Goal: Task Accomplishment & Management: Use online tool/utility

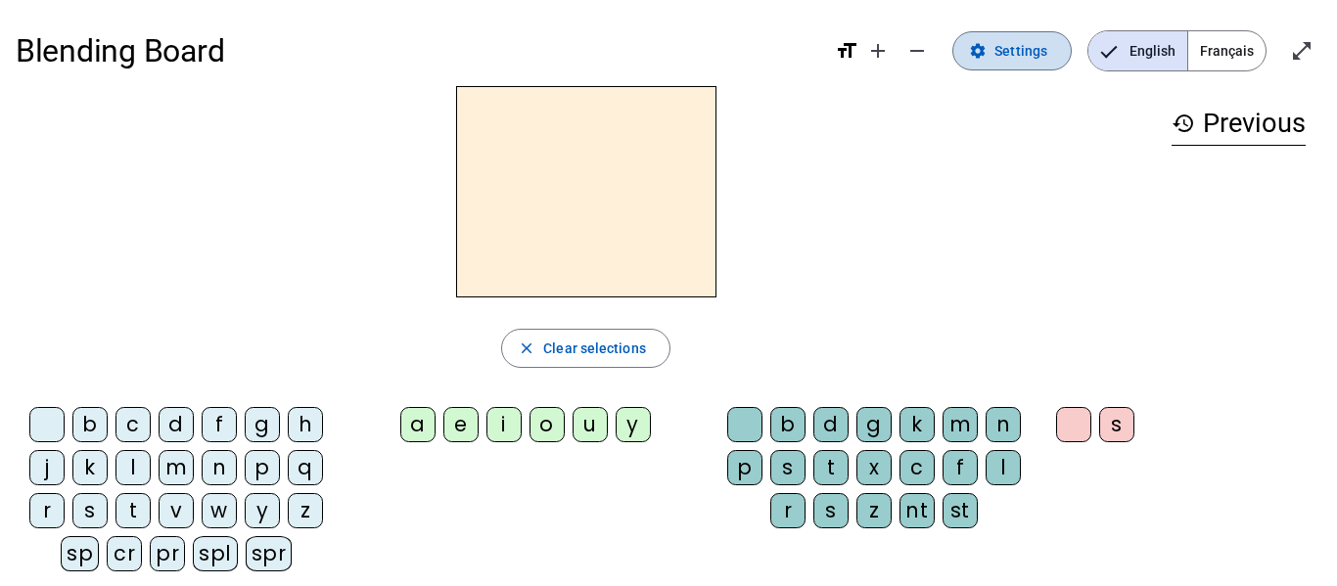
click at [1020, 59] on span "Settings" at bounding box center [1020, 50] width 53 height 23
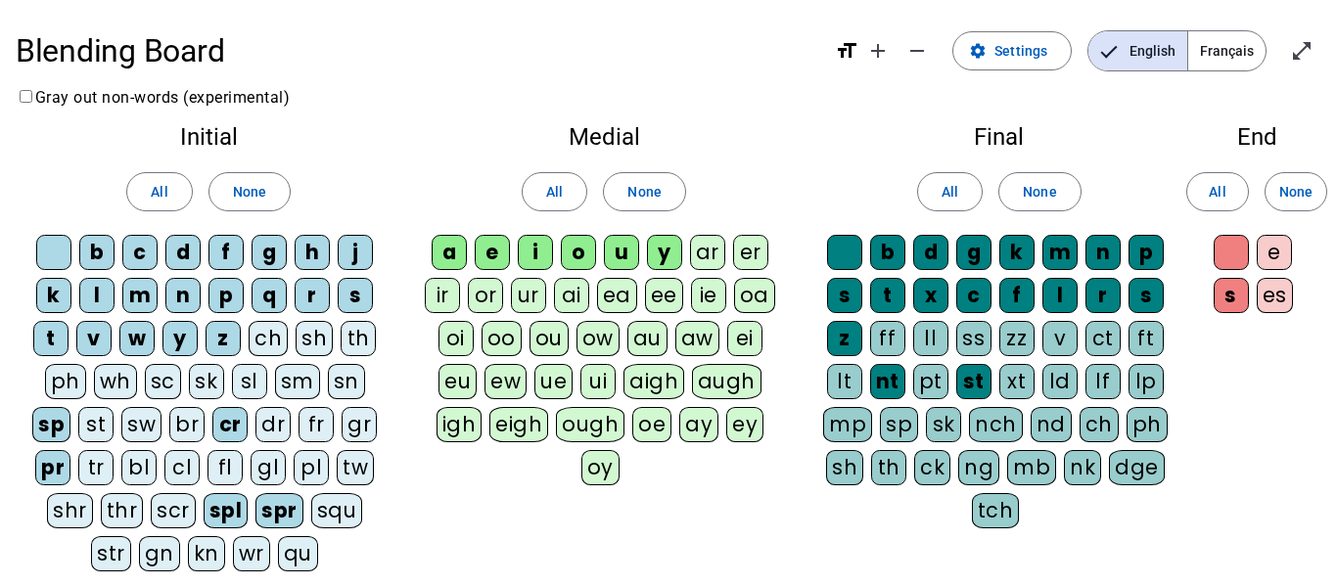
click at [321, 342] on div "sh" at bounding box center [314, 338] width 37 height 35
click at [931, 465] on div "ck" at bounding box center [932, 467] width 36 height 35
click at [840, 468] on div "sh" at bounding box center [843, 467] width 37 height 35
click at [889, 475] on div "th" at bounding box center [888, 467] width 35 height 35
click at [355, 335] on div "th" at bounding box center [359, 338] width 35 height 35
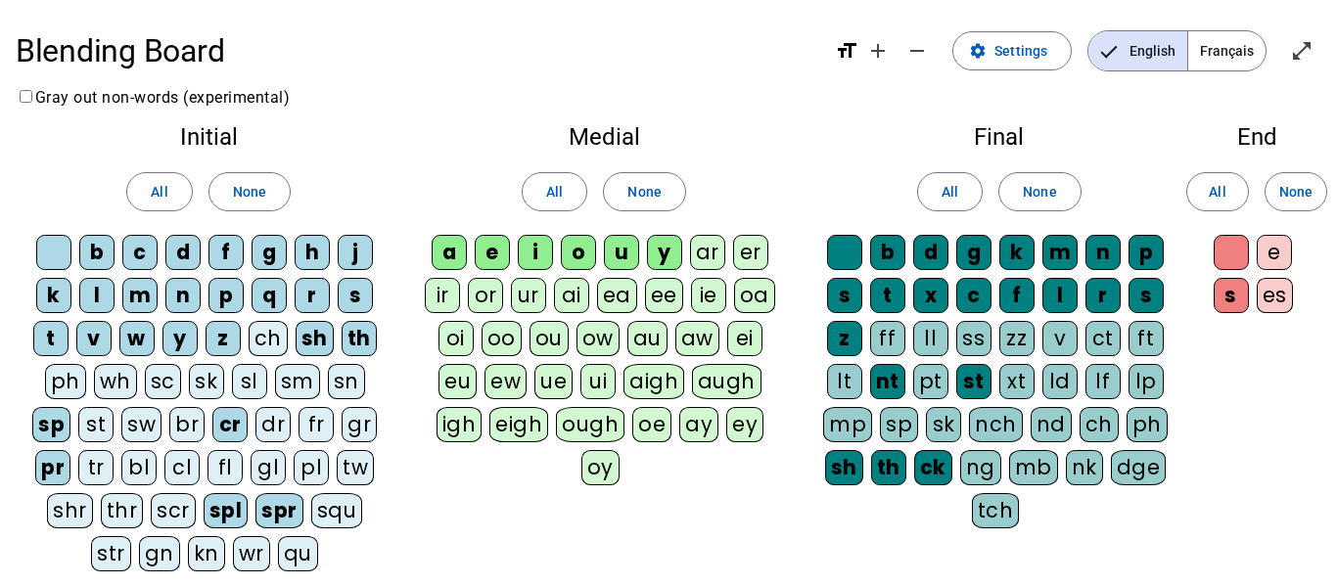
click at [262, 341] on div "ch" at bounding box center [268, 338] width 39 height 35
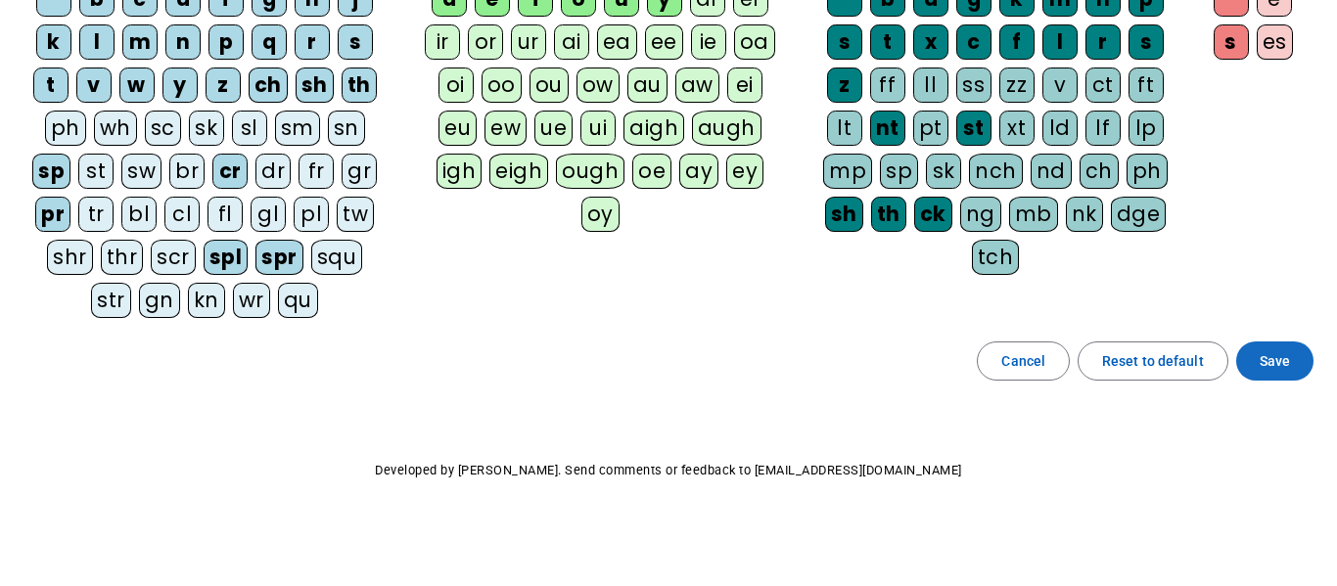
click at [1265, 367] on span "Save" at bounding box center [1275, 360] width 30 height 23
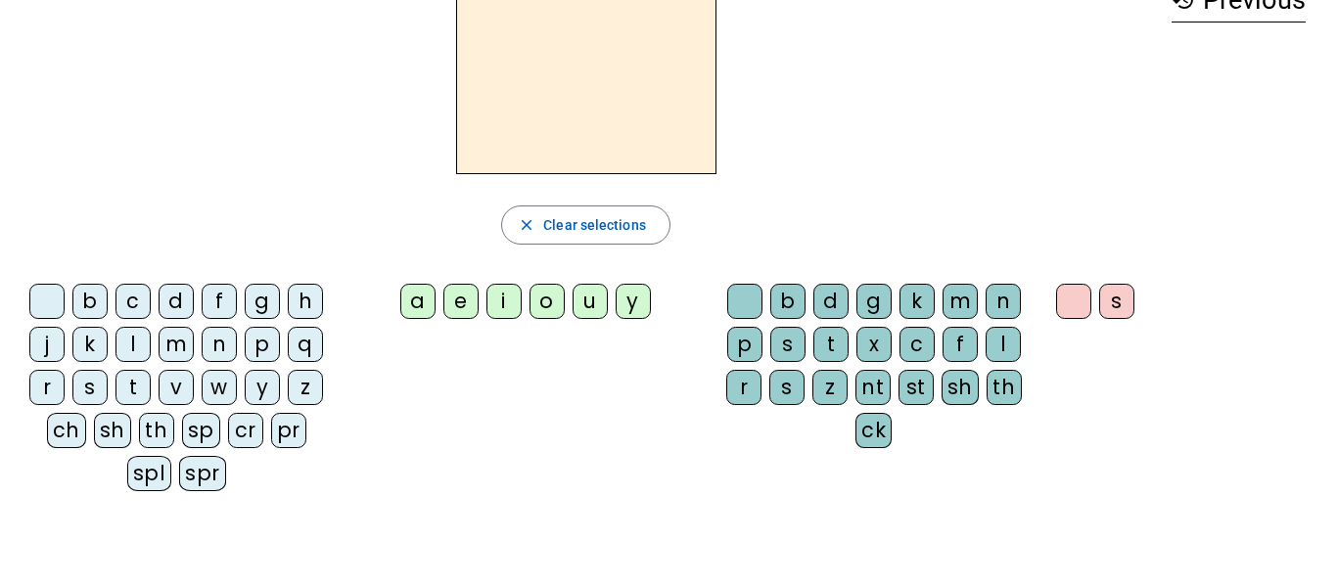
scroll to position [121, 0]
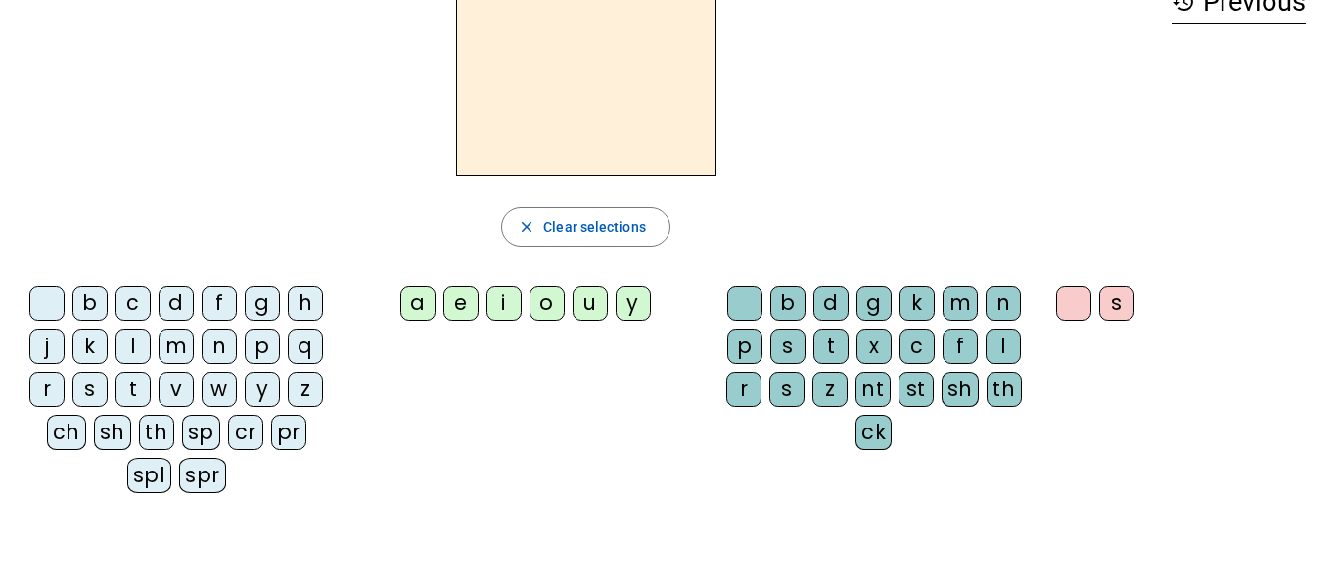
click at [116, 435] on div "sh" at bounding box center [112, 432] width 37 height 35
click at [509, 307] on div "i" at bounding box center [503, 303] width 35 height 35
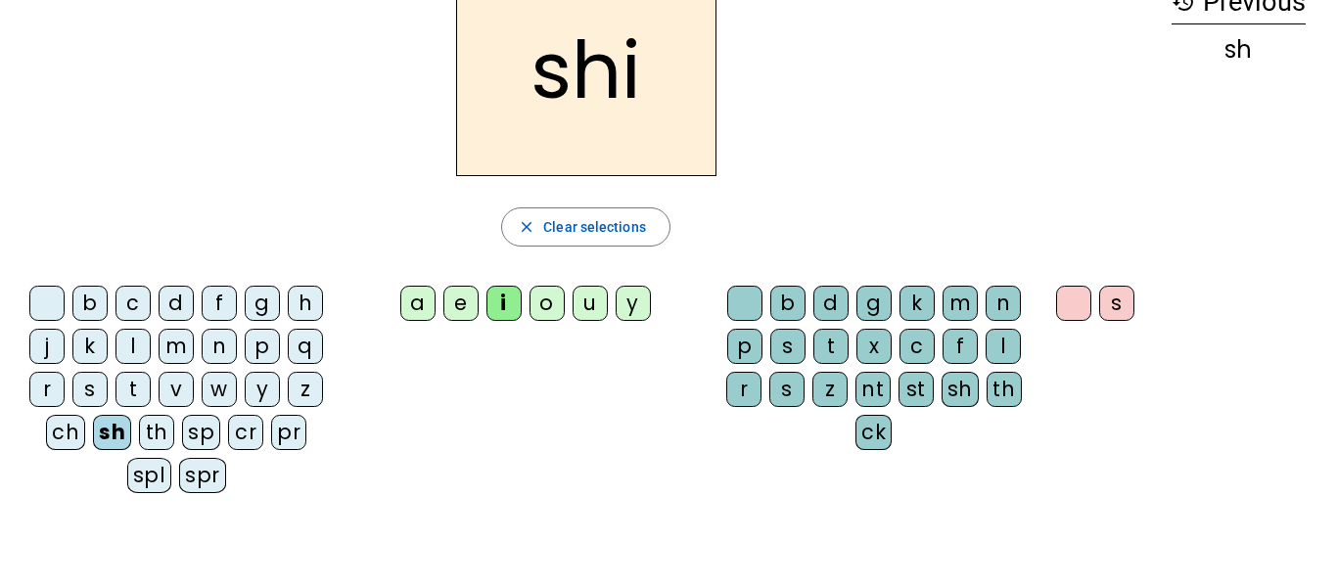
click at [745, 348] on div "p" at bounding box center [744, 346] width 35 height 35
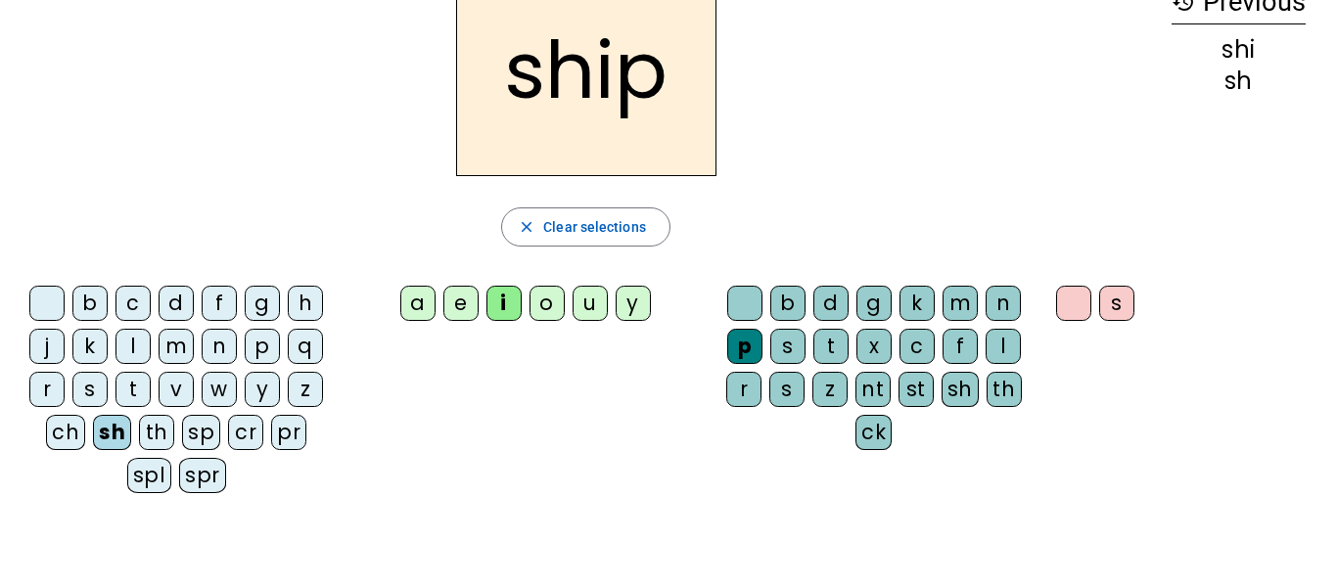
click at [556, 308] on div "o" at bounding box center [546, 303] width 35 height 35
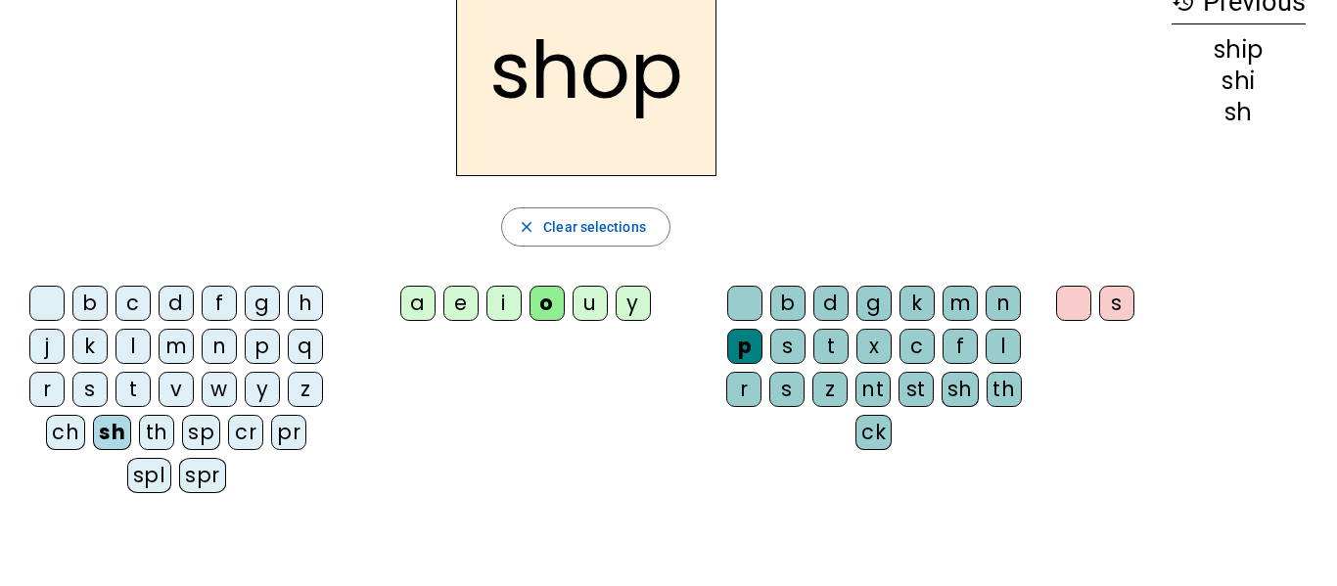
click at [866, 435] on div "ck" at bounding box center [873, 432] width 36 height 35
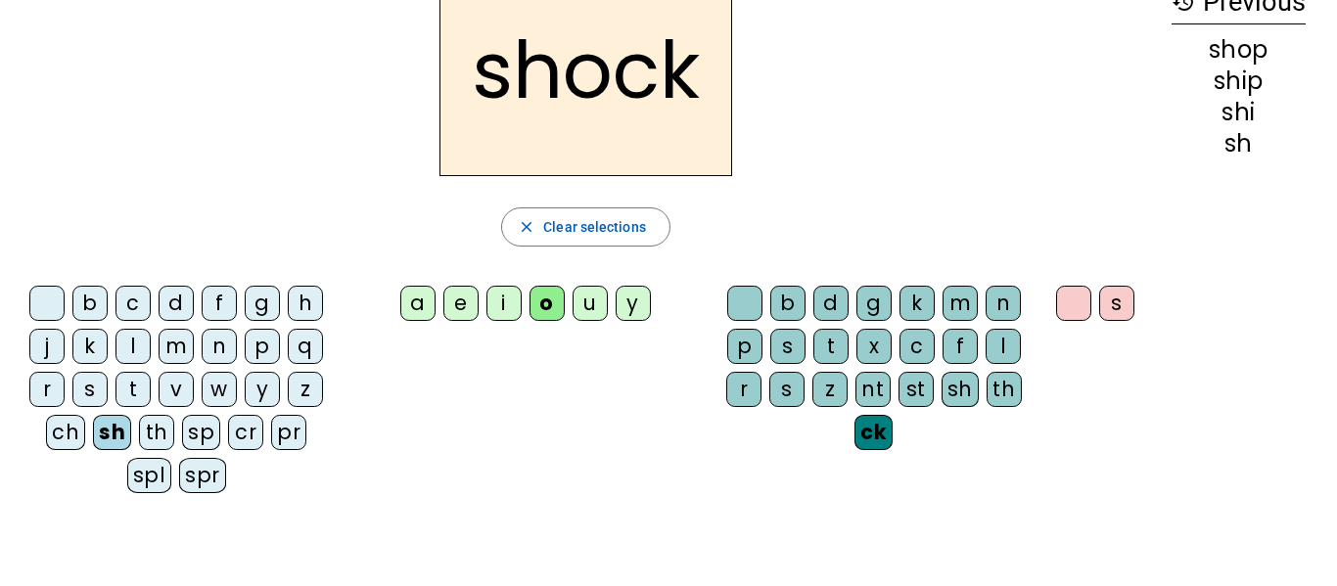
click at [87, 384] on div "s" at bounding box center [89, 389] width 35 height 35
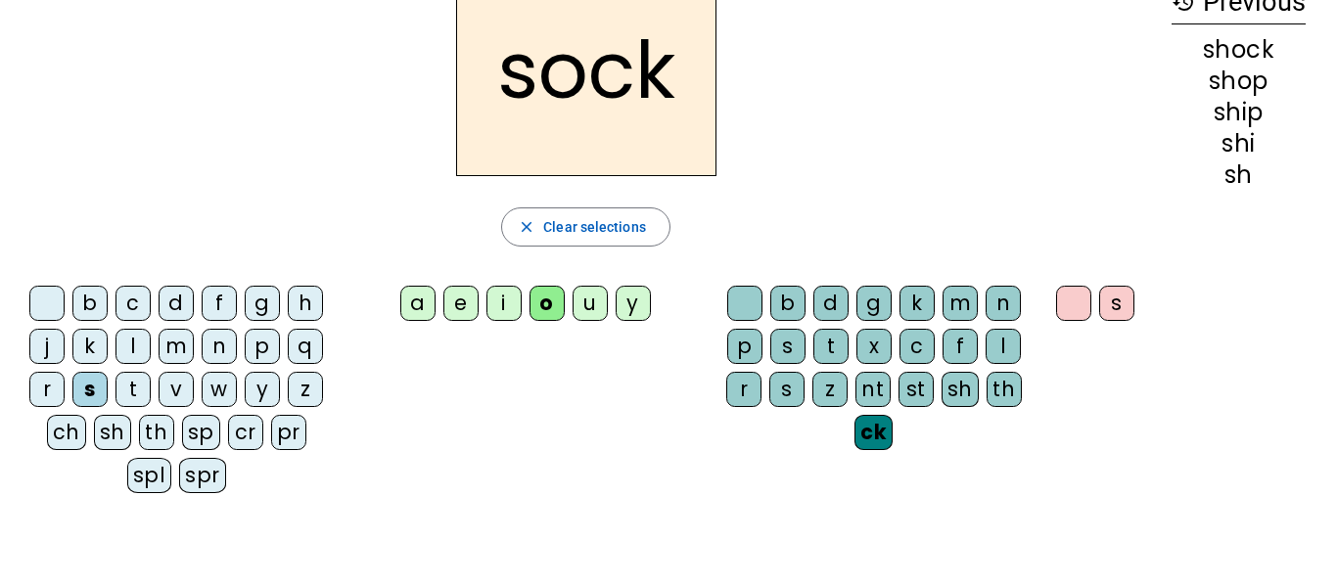
click at [139, 387] on div "t" at bounding box center [132, 389] width 35 height 35
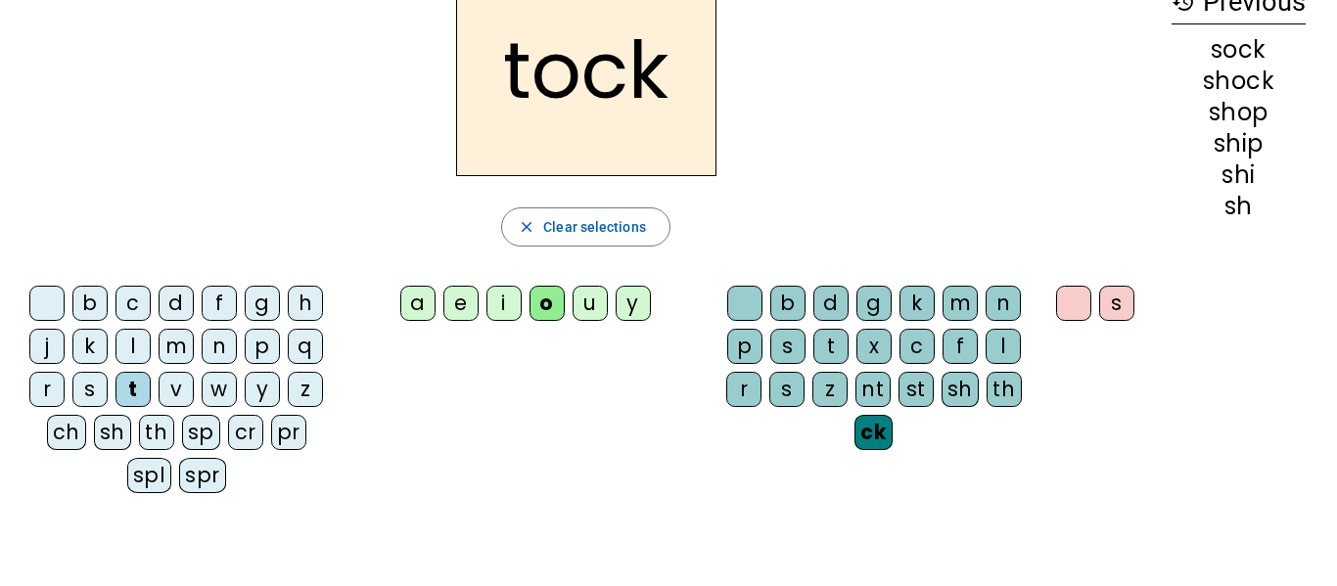
click at [502, 301] on div "i" at bounding box center [503, 303] width 35 height 35
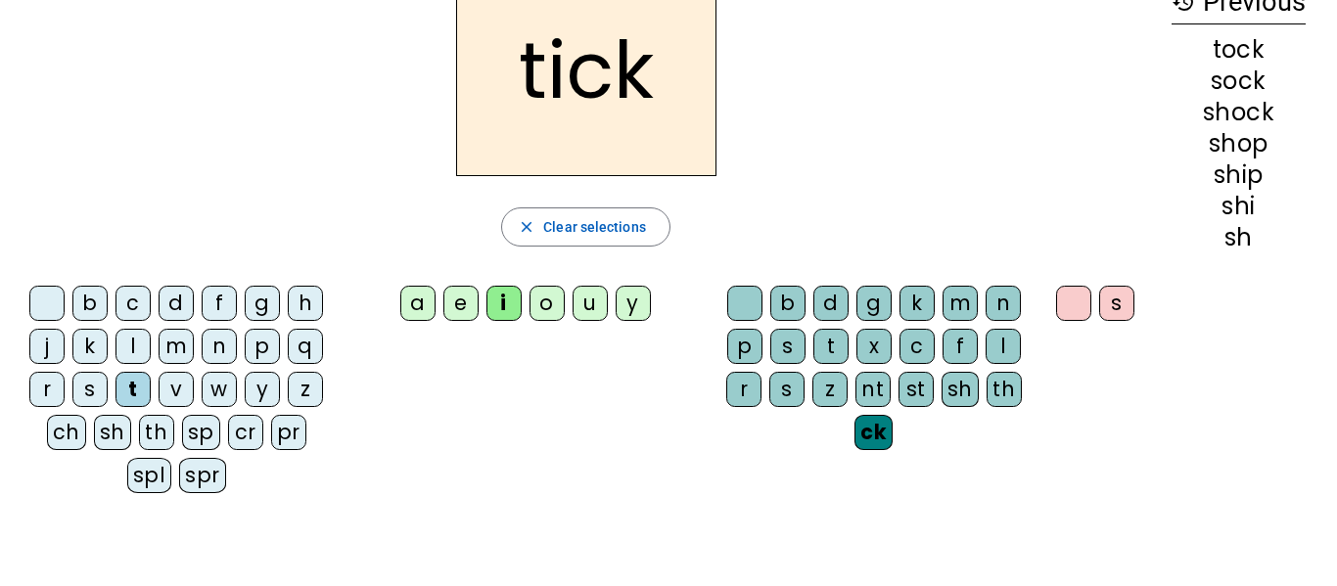
click at [152, 428] on div "th" at bounding box center [156, 432] width 35 height 35
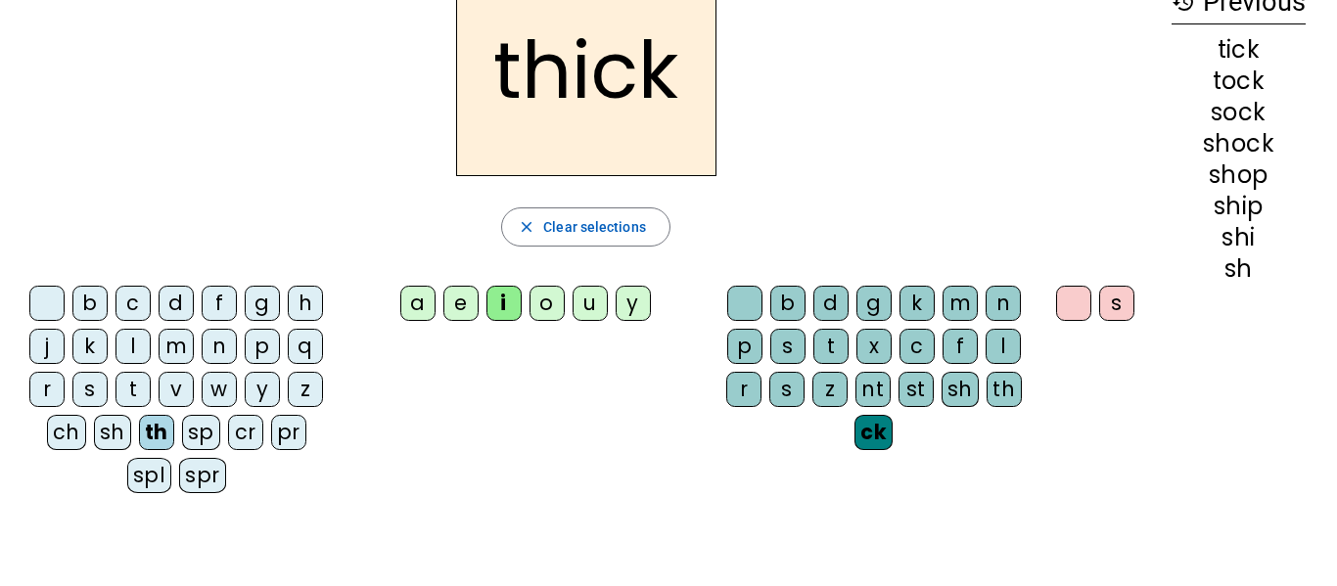
click at [992, 297] on div "n" at bounding box center [1003, 303] width 35 height 35
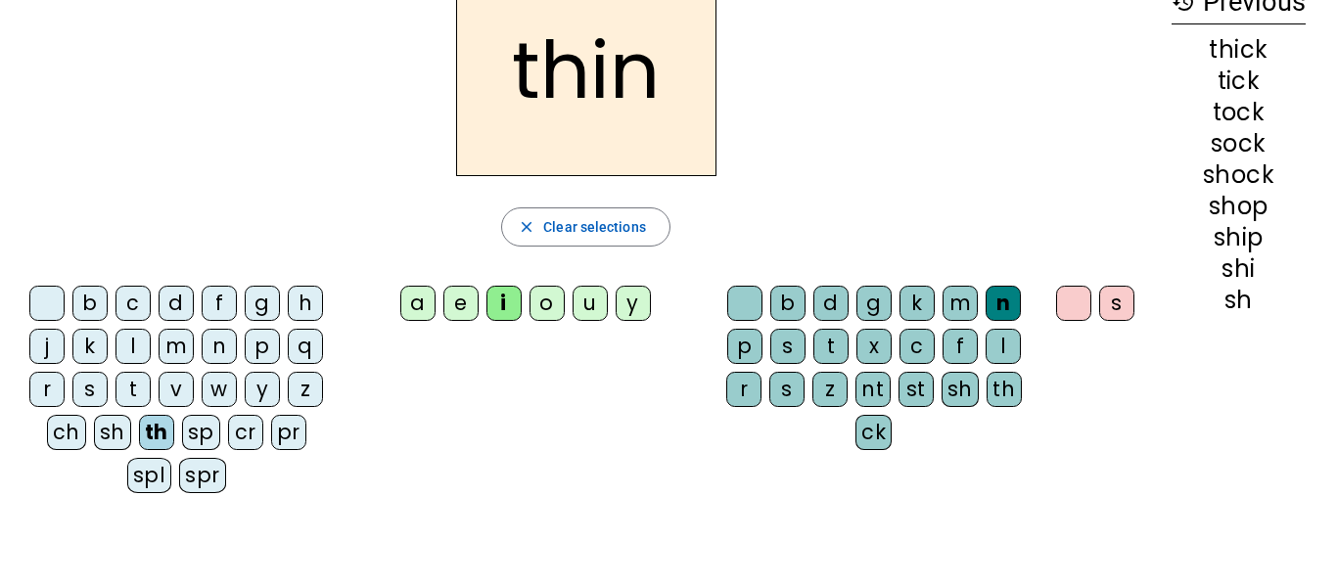
click at [63, 438] on div "ch" at bounding box center [66, 432] width 39 height 35
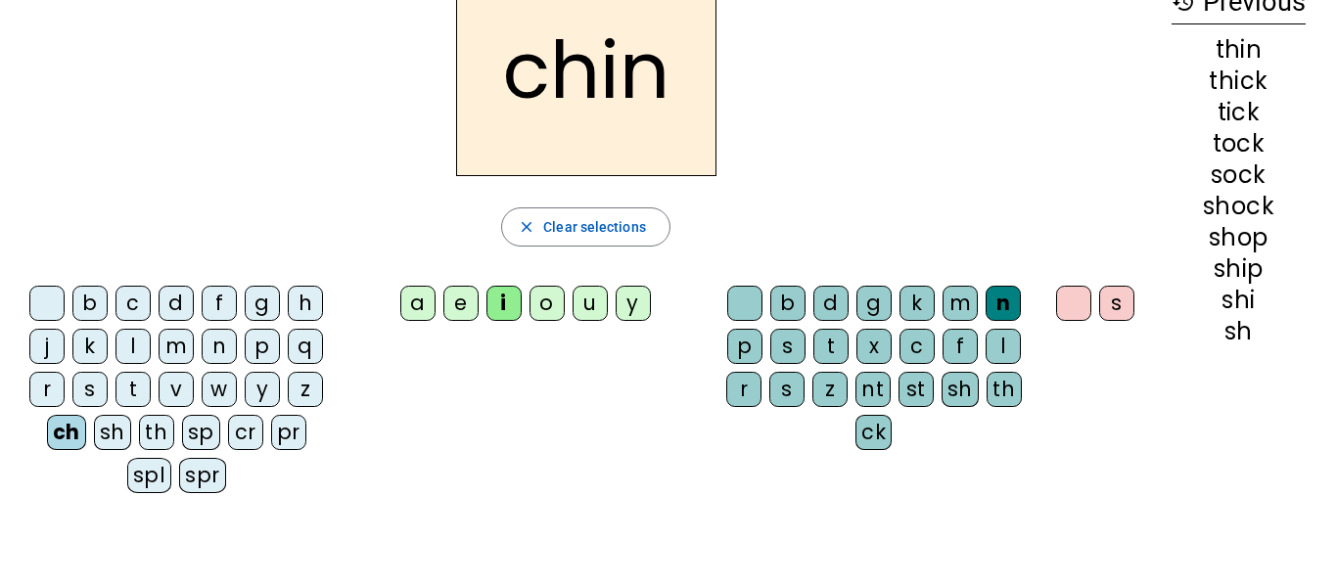
click at [751, 342] on div "p" at bounding box center [744, 346] width 35 height 35
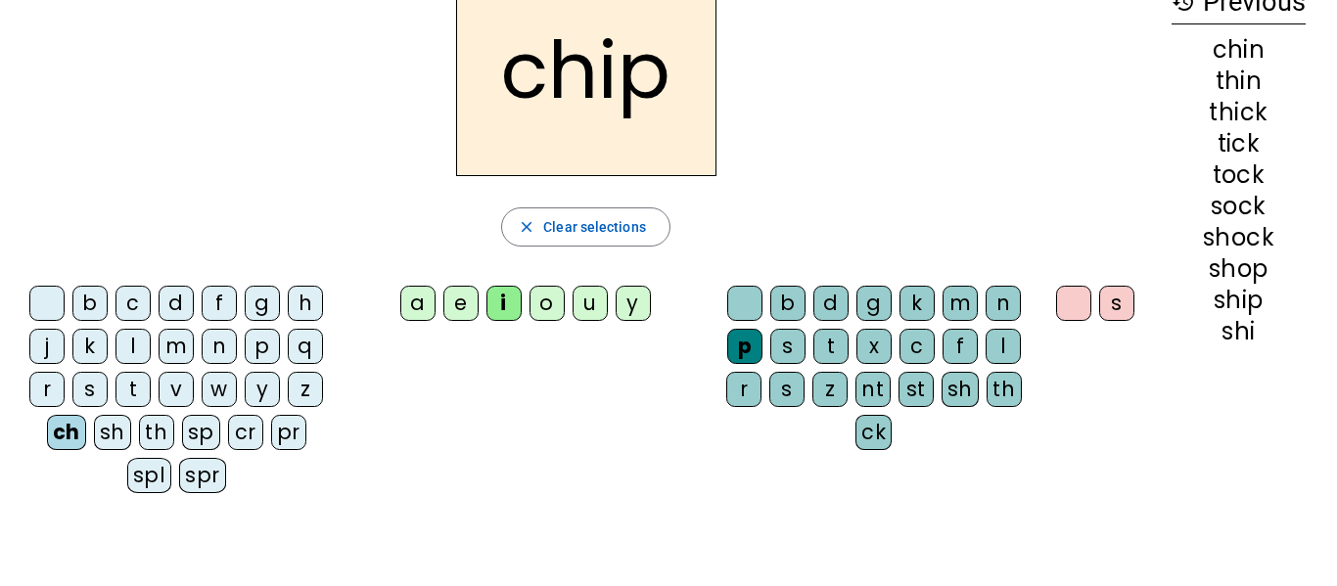
click at [303, 304] on div "h" at bounding box center [305, 303] width 35 height 35
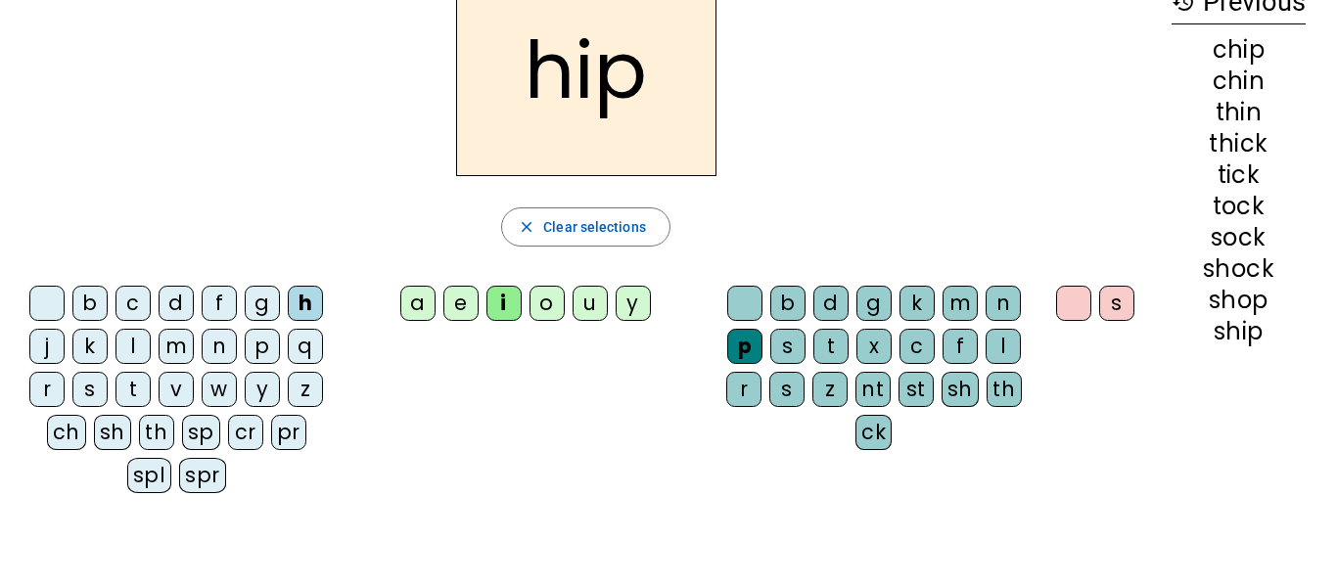
click at [132, 344] on div "l" at bounding box center [132, 346] width 35 height 35
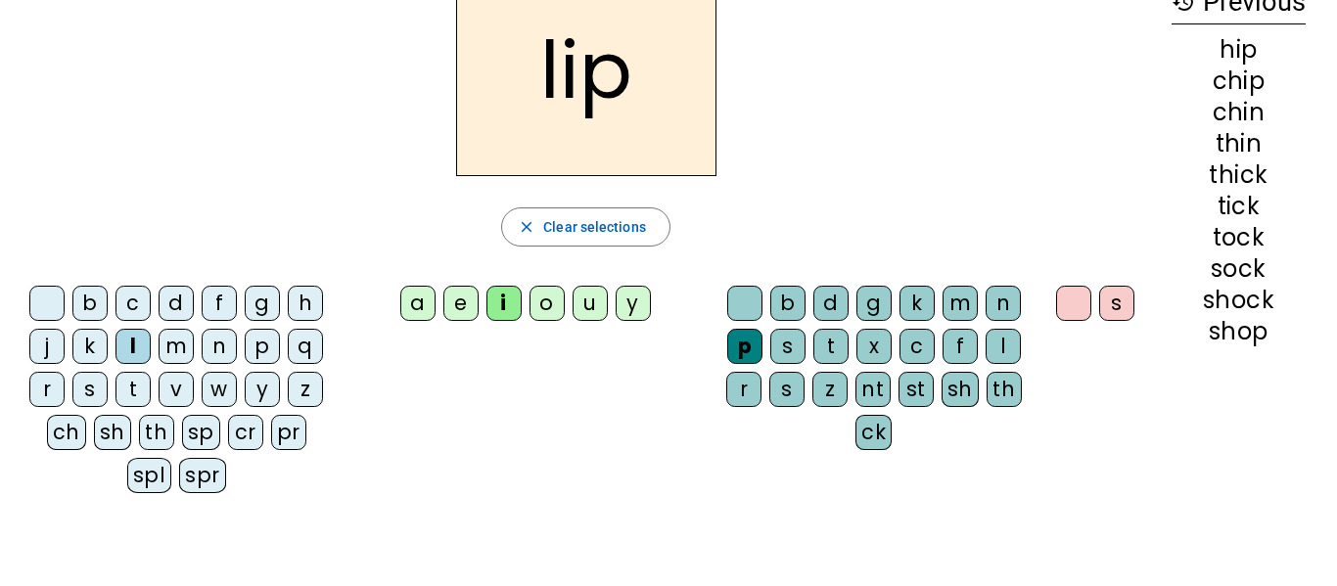
scroll to position [0, 0]
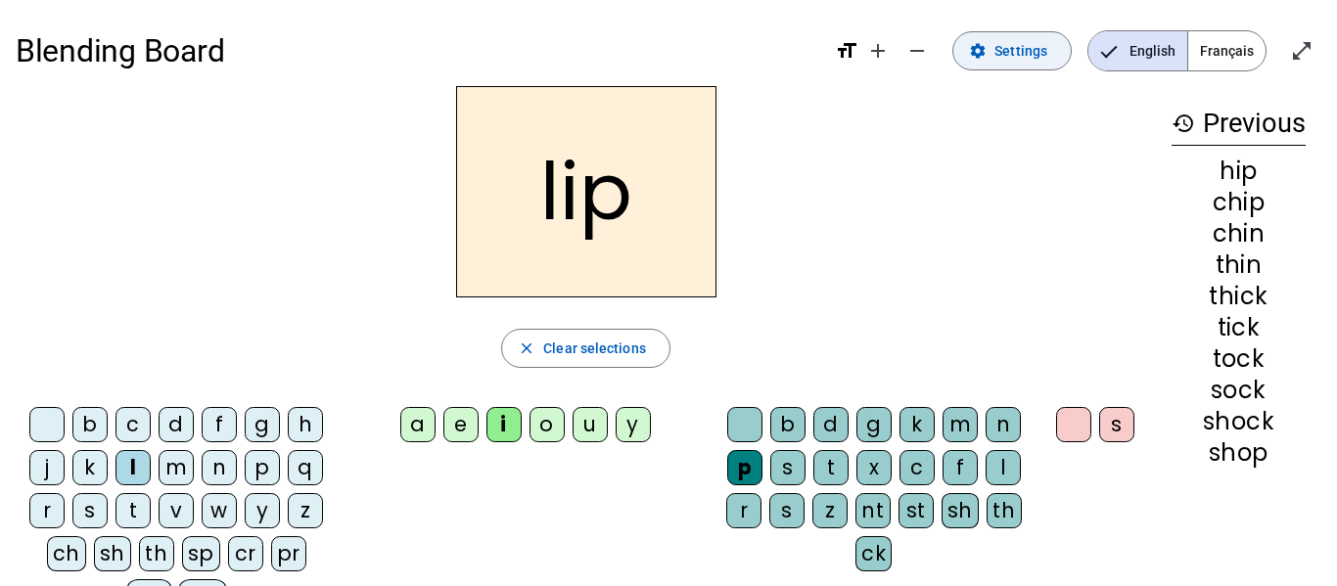
click at [1031, 44] on span "Settings" at bounding box center [1020, 50] width 53 height 23
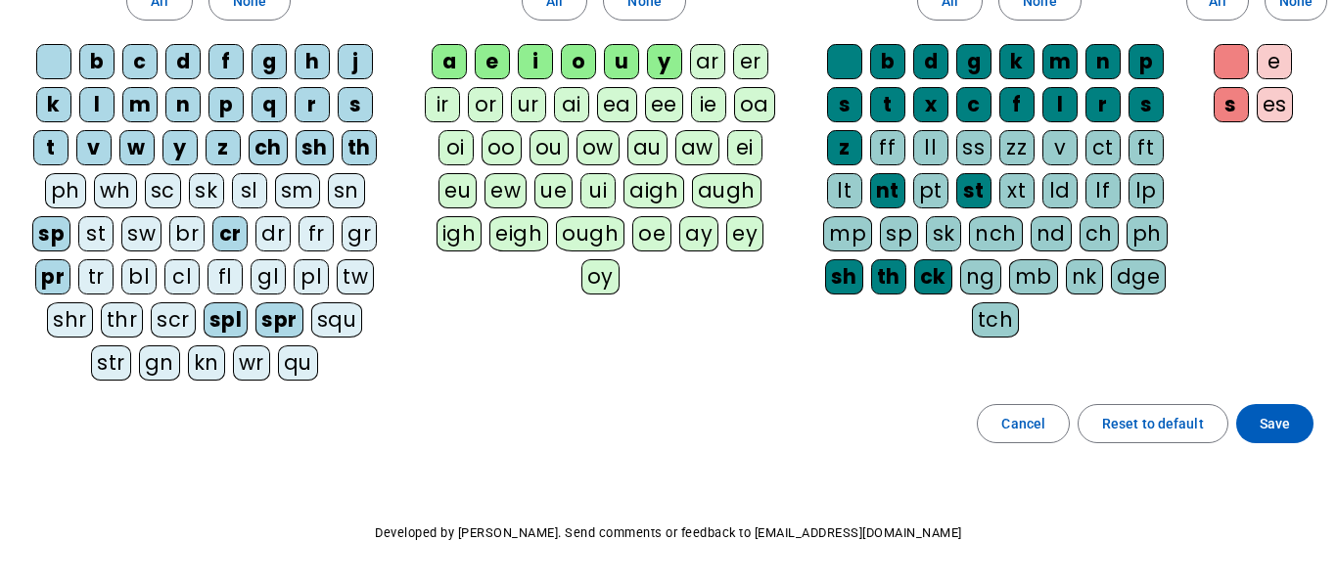
scroll to position [253, 0]
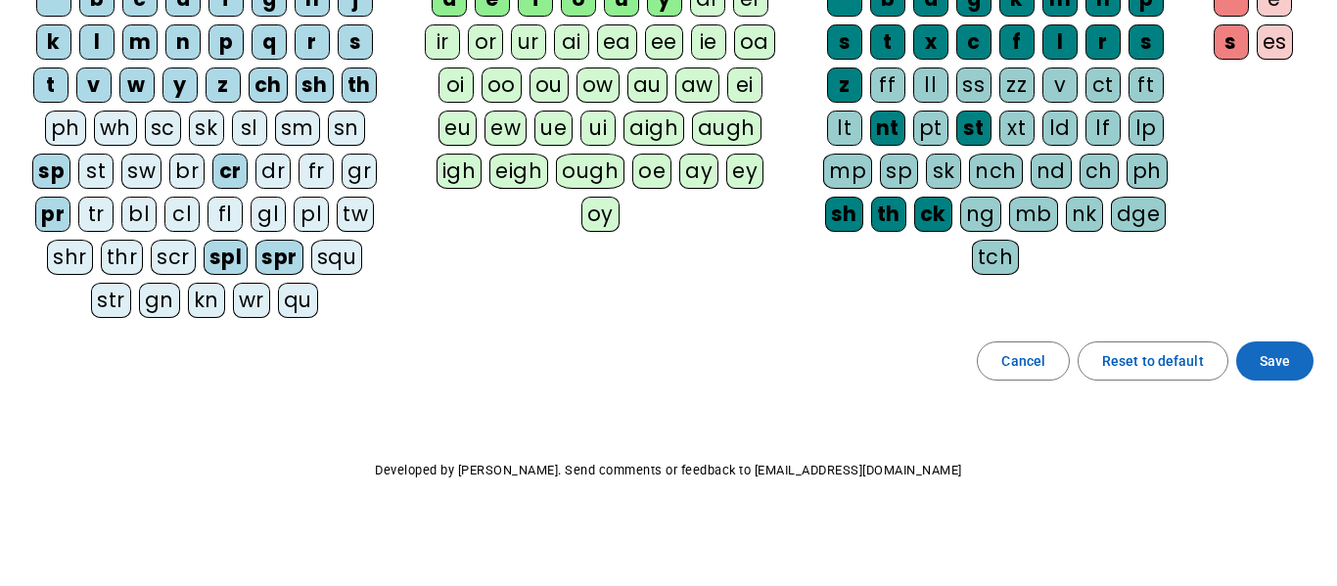
click at [1262, 358] on span "Save" at bounding box center [1275, 360] width 30 height 23
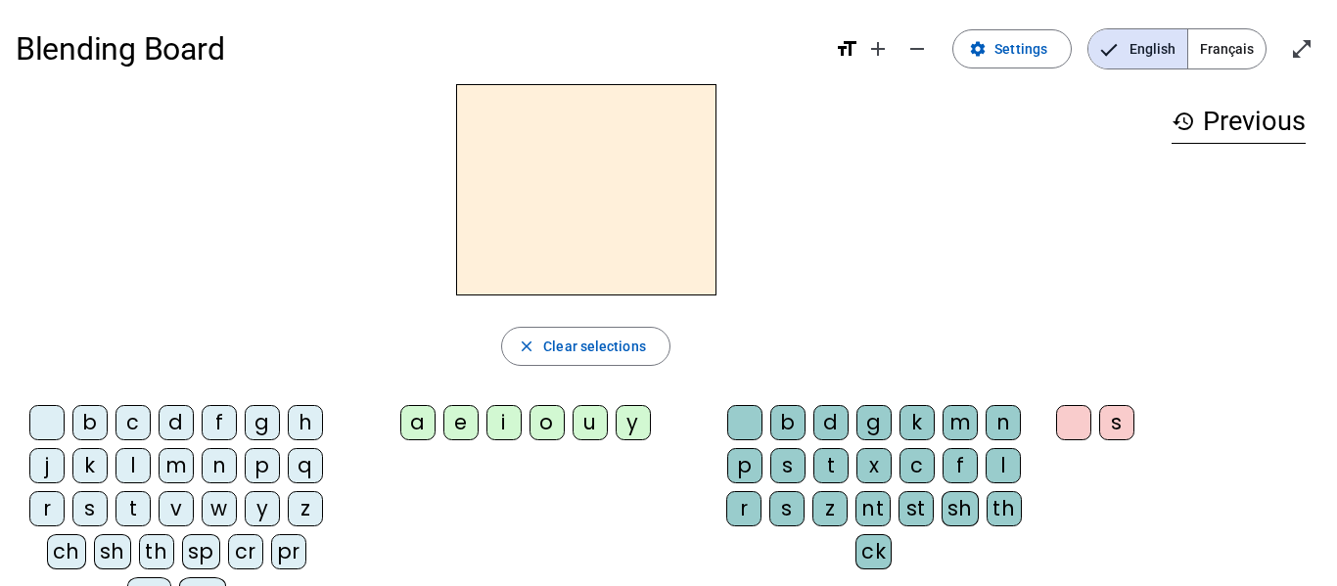
scroll to position [3, 0]
click at [134, 463] on div "l" at bounding box center [132, 464] width 35 height 35
click at [505, 421] on div "i" at bounding box center [503, 421] width 35 height 35
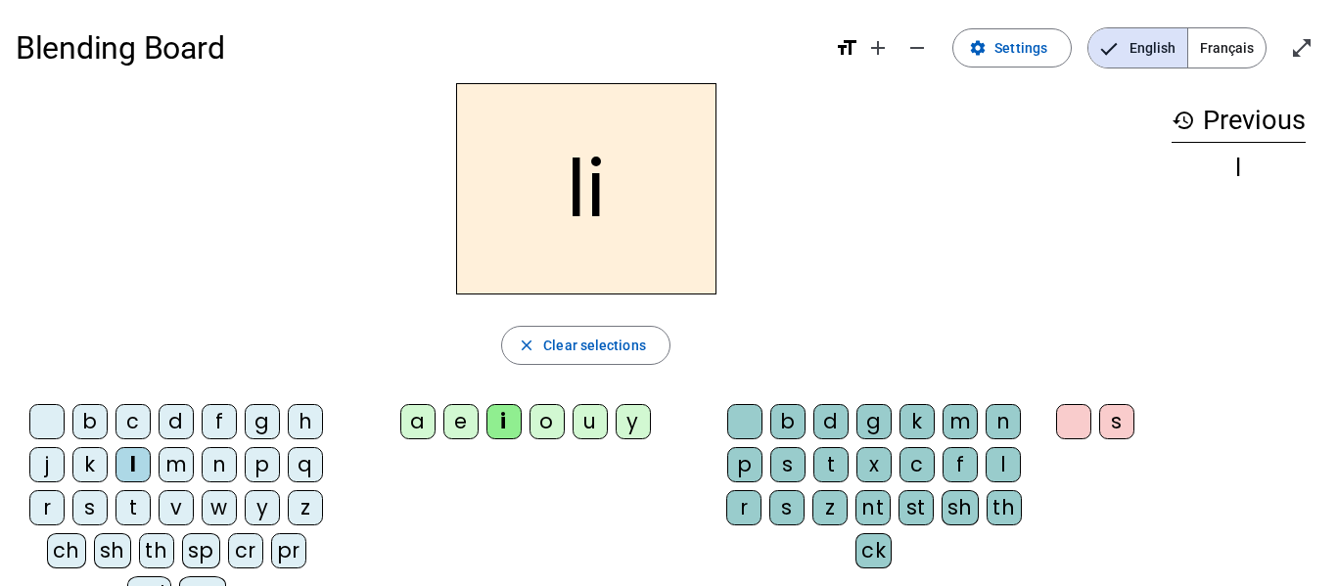
click at [881, 549] on div "ck" at bounding box center [873, 550] width 36 height 35
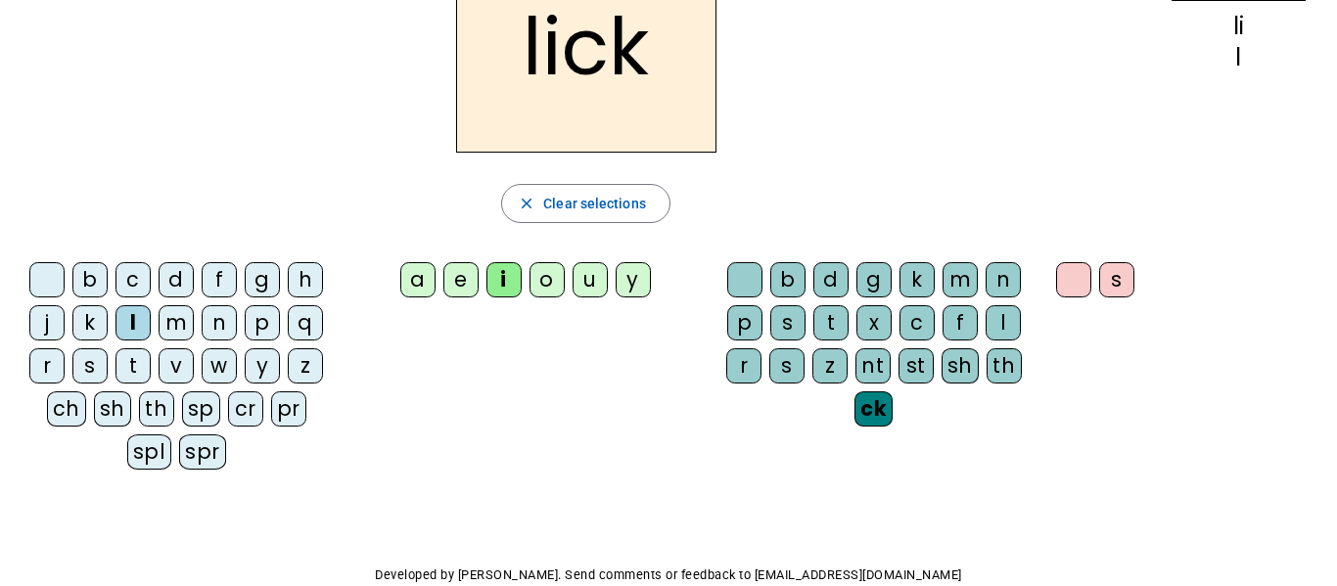
scroll to position [154, 0]
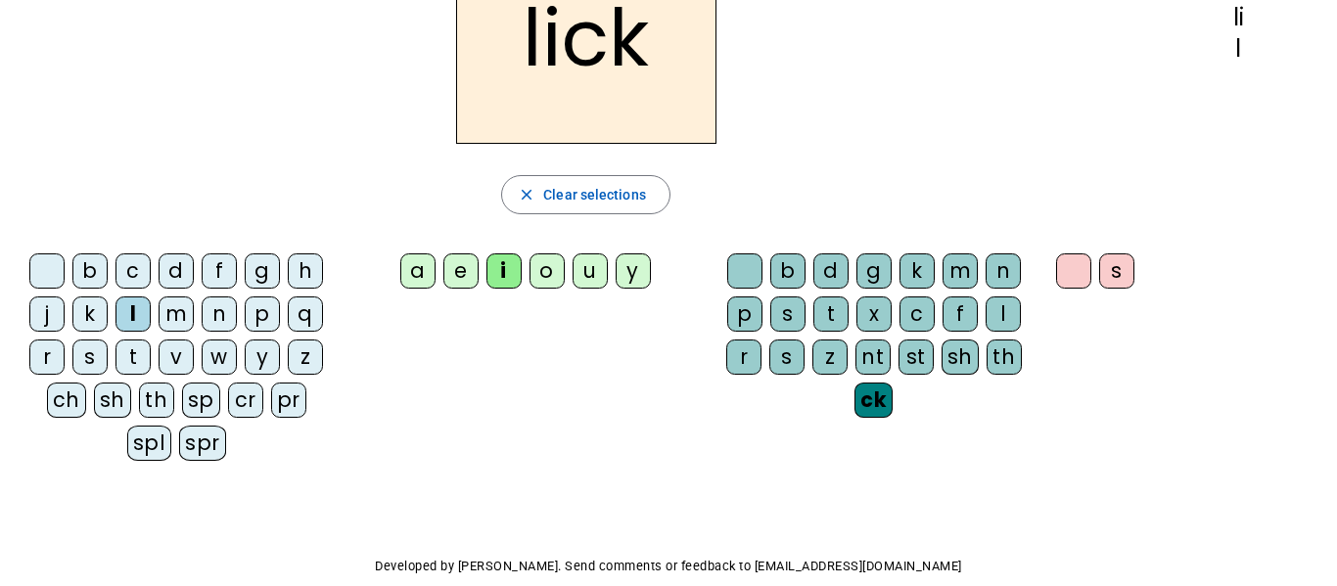
click at [210, 361] on div "w" at bounding box center [219, 357] width 35 height 35
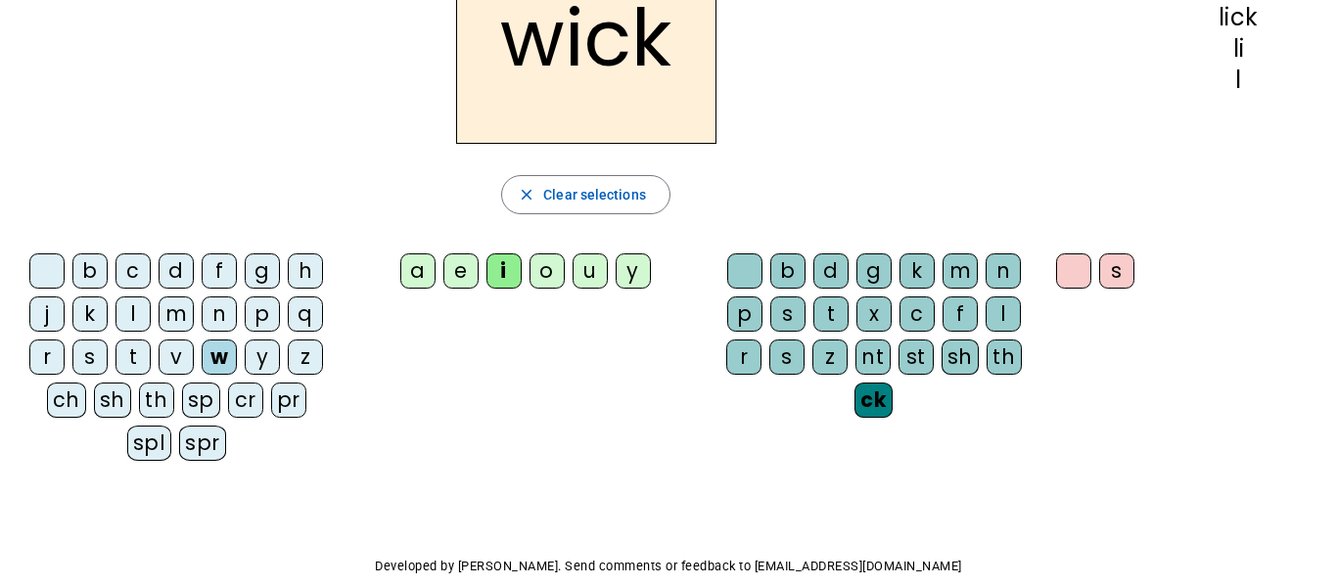
click at [962, 358] on div "sh" at bounding box center [959, 357] width 37 height 35
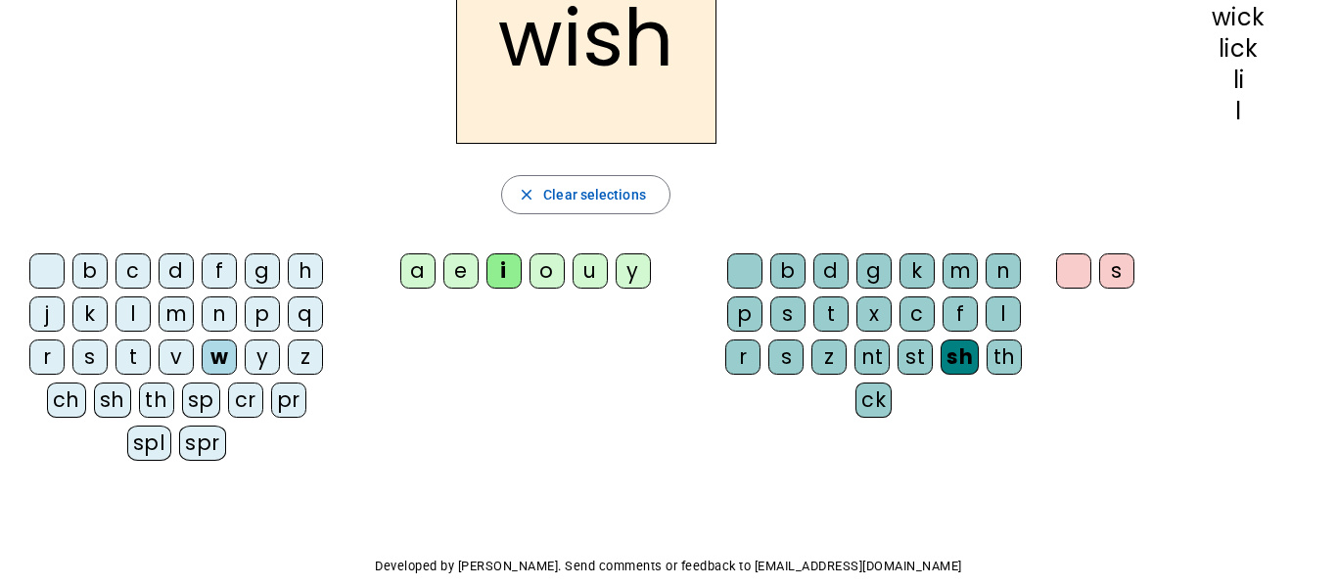
click at [171, 271] on div "d" at bounding box center [176, 270] width 35 height 35
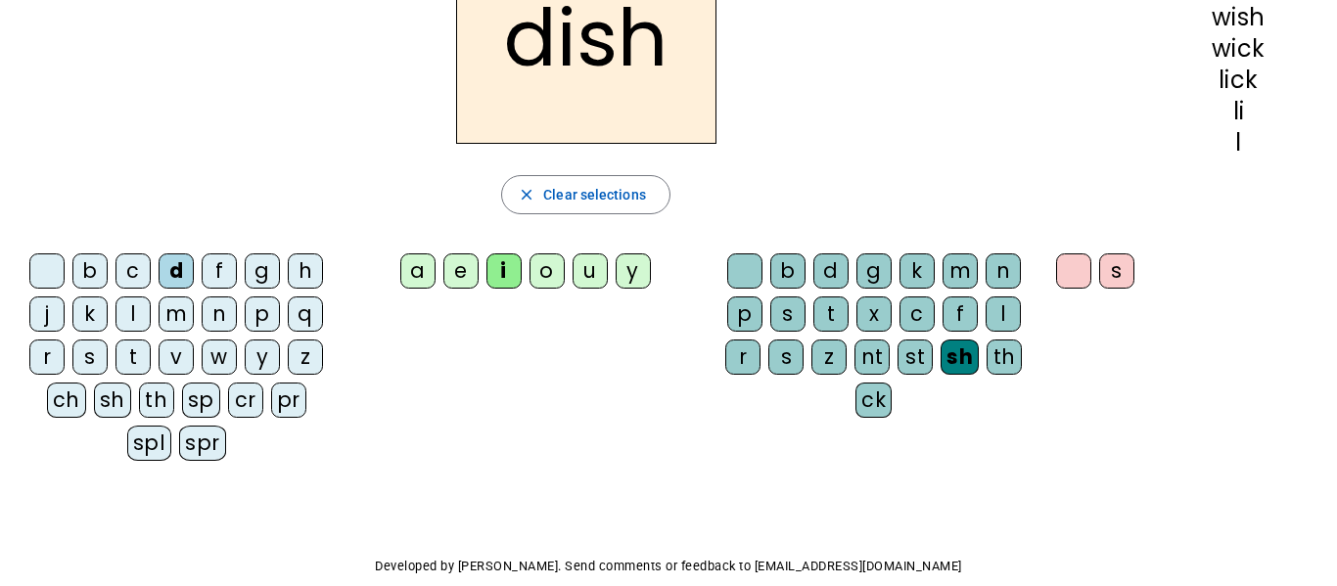
click at [416, 274] on div "a" at bounding box center [417, 270] width 35 height 35
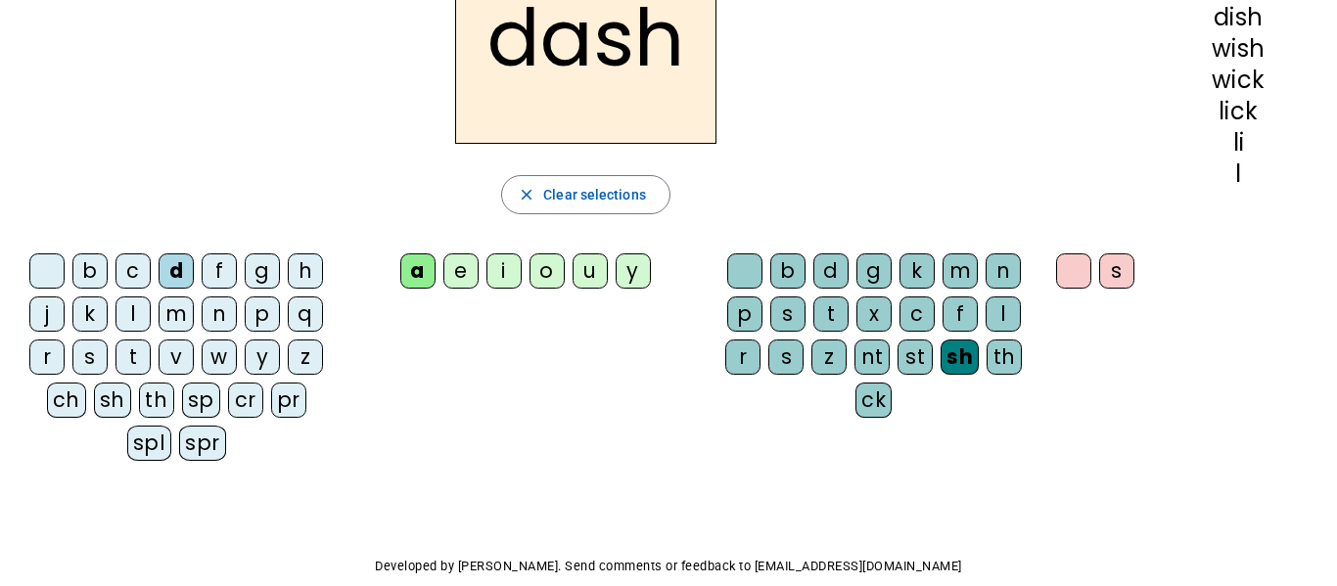
click at [175, 315] on div "m" at bounding box center [176, 314] width 35 height 35
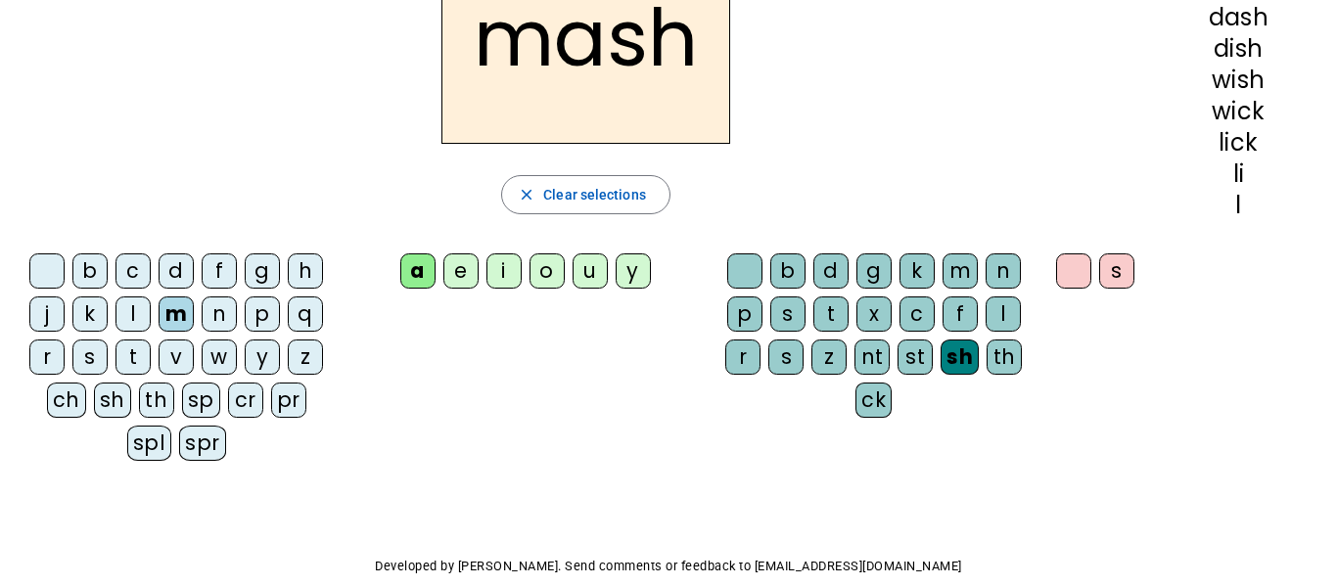
click at [1007, 354] on div "th" at bounding box center [1003, 357] width 35 height 35
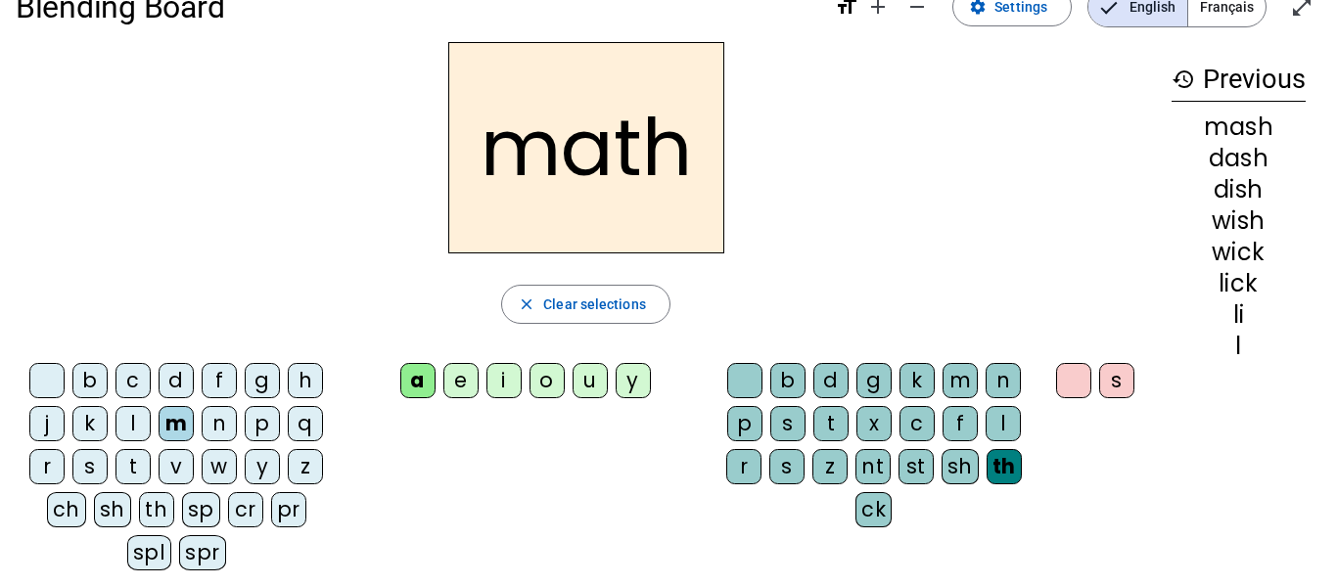
scroll to position [43, 0]
click at [263, 426] on div "p" at bounding box center [262, 424] width 35 height 35
